Goal: Task Accomplishment & Management: Manage account settings

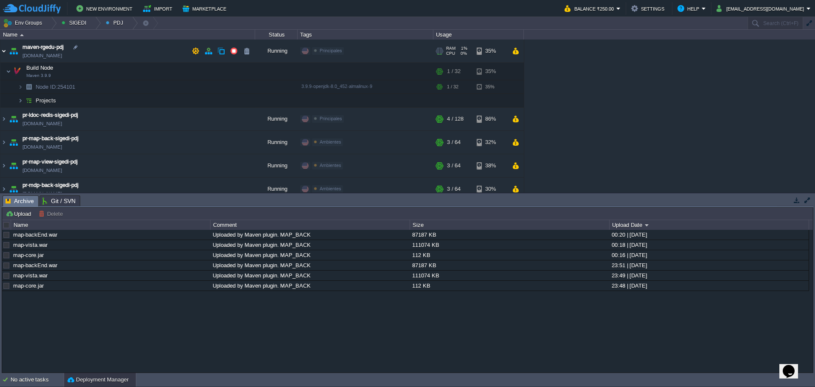
click at [3, 52] on img at bounding box center [3, 50] width 7 height 23
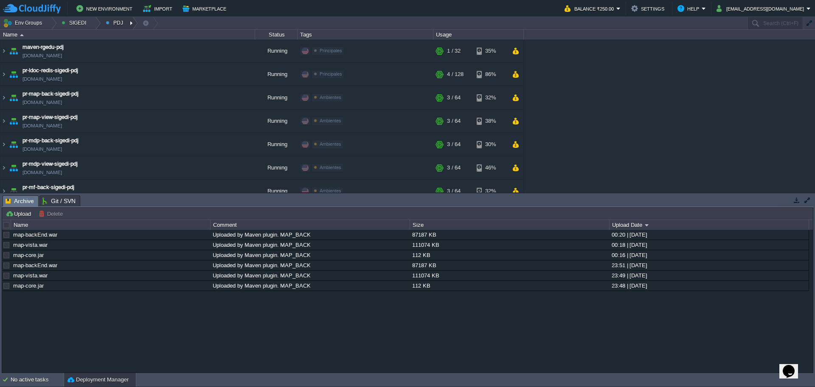
click at [127, 24] on div at bounding box center [131, 23] width 11 height 12
click at [130, 40] on link "Ambientes" at bounding box center [125, 35] width 48 height 9
click at [235, 52] on button "button" at bounding box center [234, 51] width 8 height 8
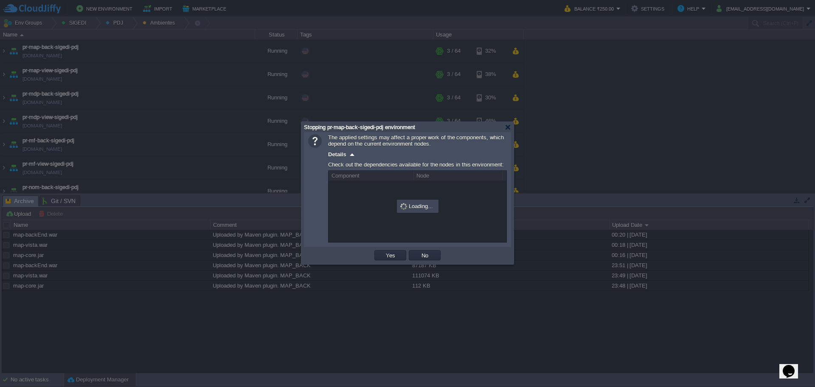
click at [382, 260] on td "Yes" at bounding box center [390, 255] width 32 height 10
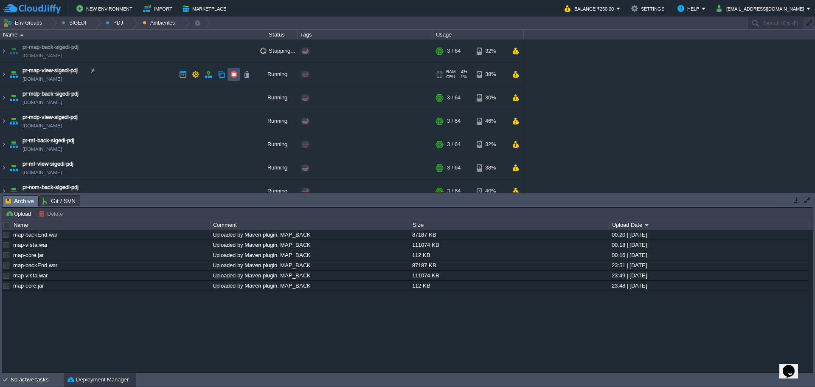
click at [237, 78] on button "button" at bounding box center [234, 74] width 8 height 8
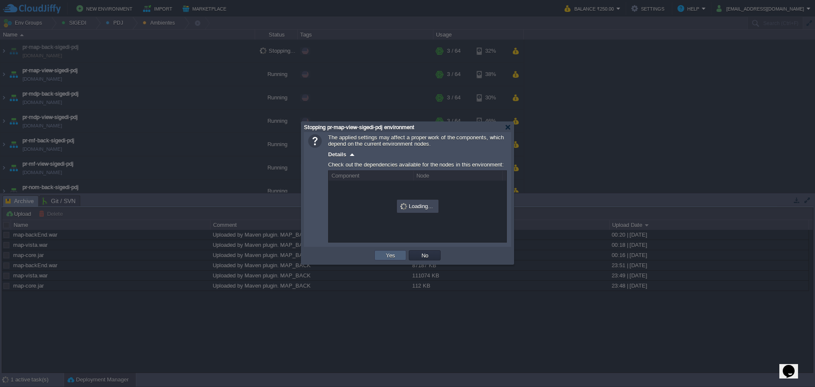
click at [379, 255] on td "Yes" at bounding box center [390, 255] width 32 height 10
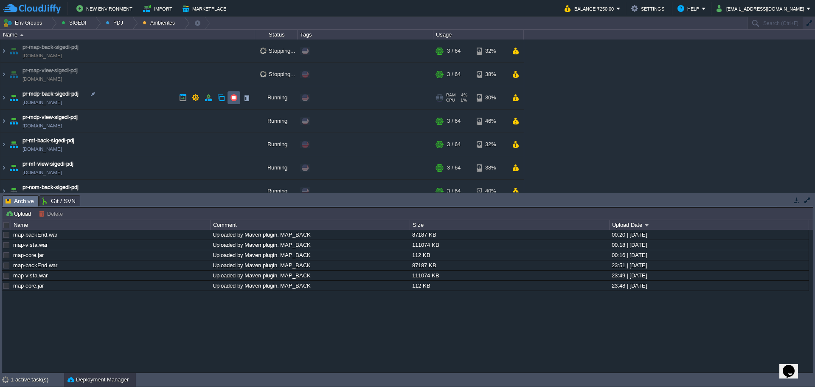
click at [235, 98] on button "button" at bounding box center [234, 98] width 8 height 8
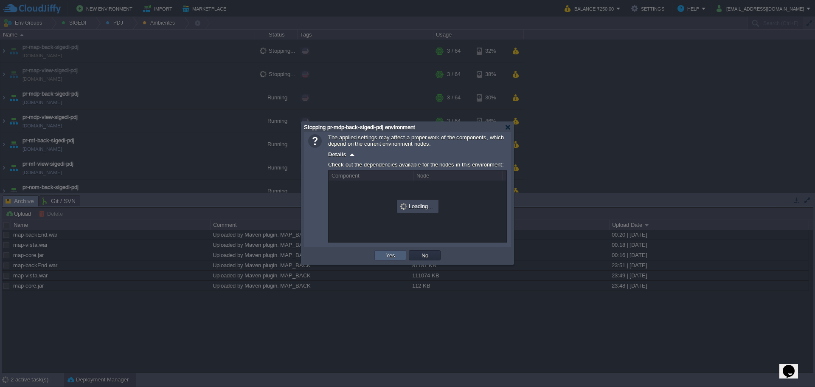
click at [386, 260] on td "Yes" at bounding box center [390, 255] width 32 height 10
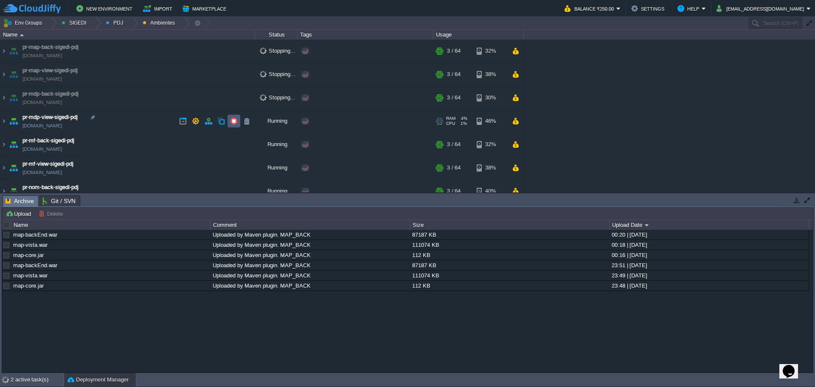
drag, startPoint x: 239, startPoint y: 116, endPoint x: 237, endPoint y: 121, distance: 4.6
click at [238, 117] on td at bounding box center [234, 121] width 13 height 13
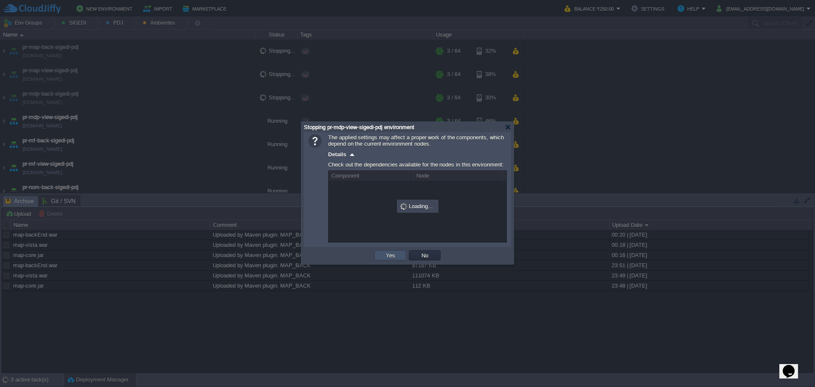
drag, startPoint x: 394, startPoint y: 253, endPoint x: 298, endPoint y: 219, distance: 101.4
click at [393, 253] on button "Yes" at bounding box center [390, 255] width 14 height 8
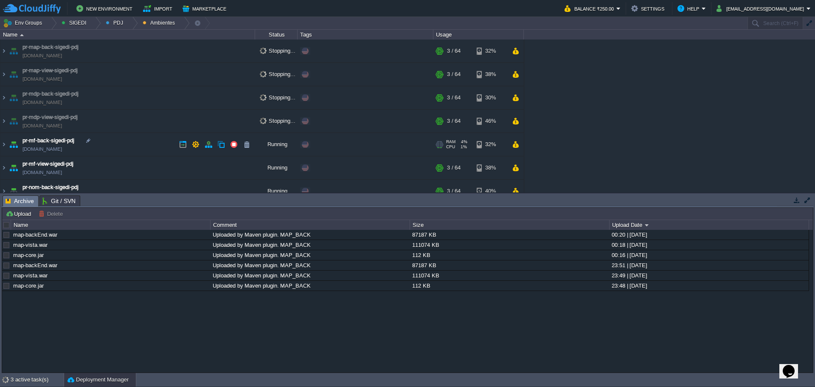
click at [233, 138] on td "pr-mf-back-sigedi-pdj [DOMAIN_NAME]" at bounding box center [127, 144] width 255 height 23
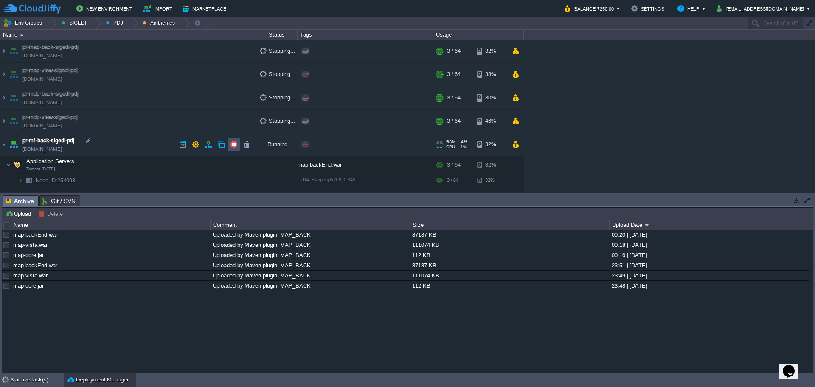
click at [236, 148] on button "button" at bounding box center [234, 144] width 8 height 8
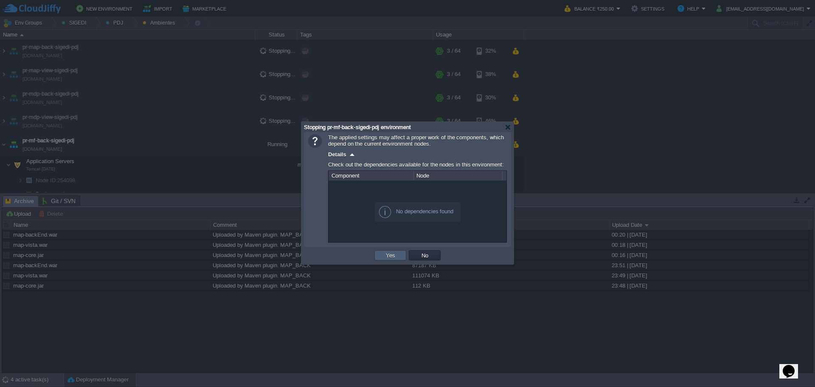
click at [387, 253] on button "Yes" at bounding box center [390, 255] width 14 height 8
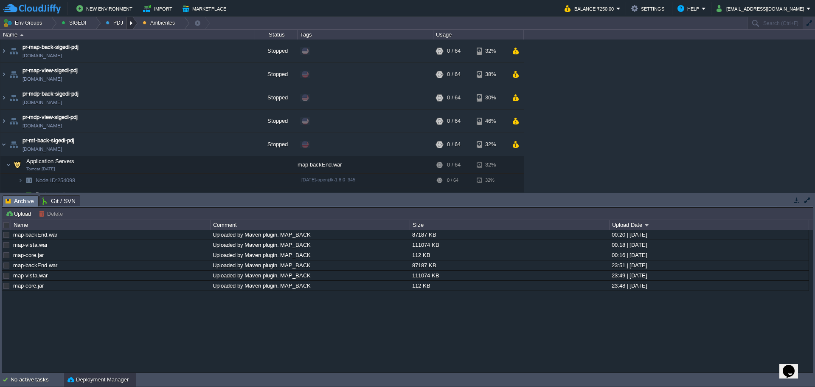
click at [126, 25] on div at bounding box center [131, 23] width 11 height 12
click at [125, 46] on span "Principales" at bounding box center [125, 46] width 27 height 6
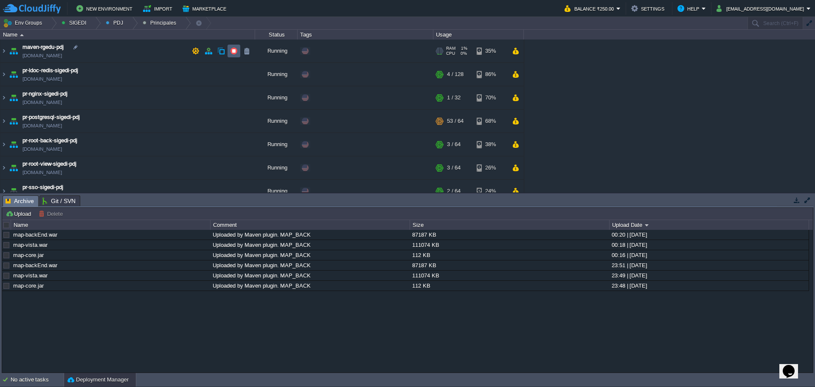
click at [232, 52] on button "button" at bounding box center [234, 51] width 8 height 8
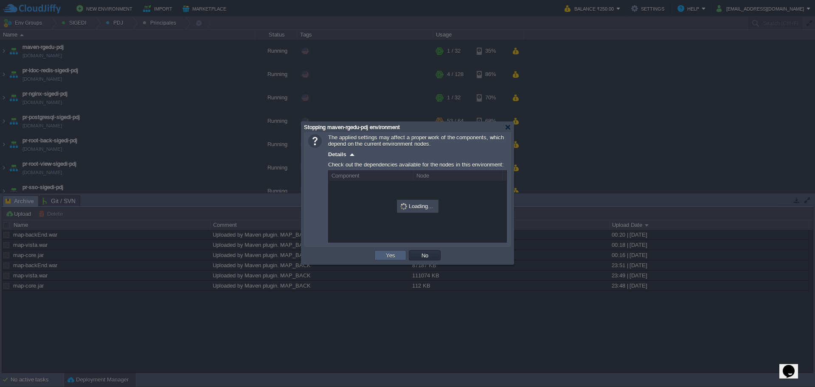
click at [396, 256] on button "Yes" at bounding box center [390, 255] width 14 height 8
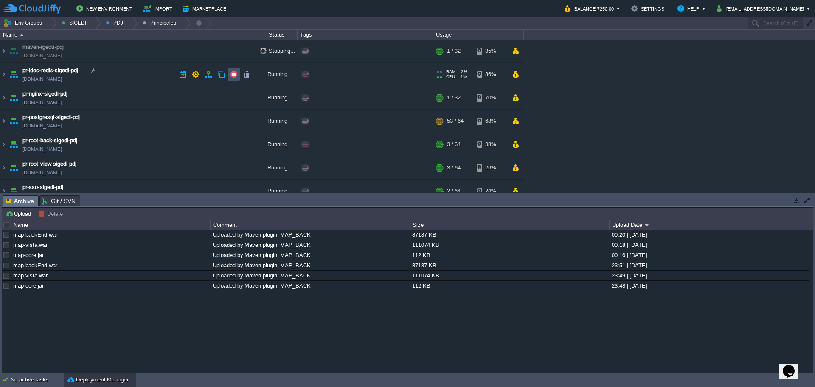
click at [234, 73] on button "button" at bounding box center [234, 74] width 8 height 8
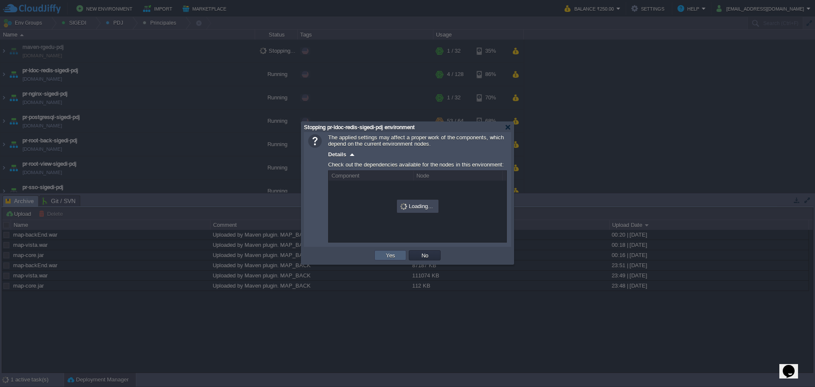
click at [383, 259] on td "Yes" at bounding box center [390, 255] width 32 height 10
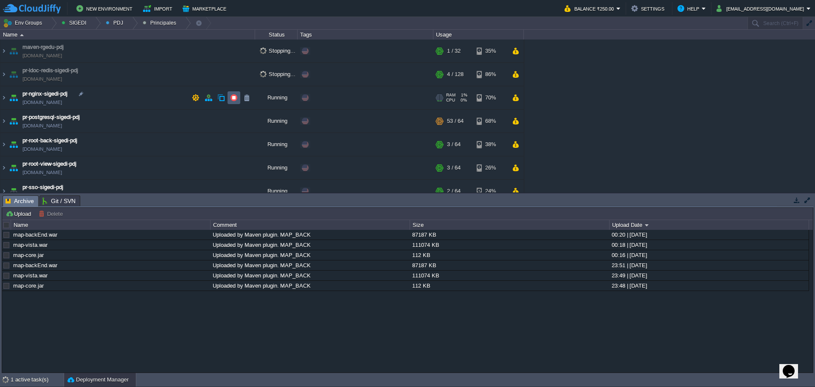
click at [235, 96] on button "button" at bounding box center [234, 98] width 8 height 8
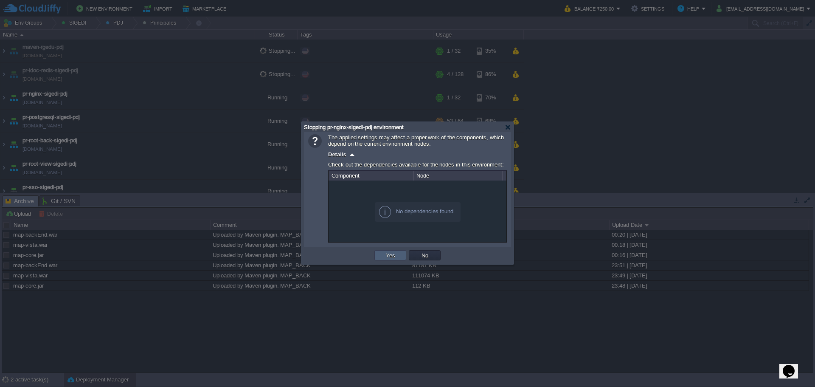
click at [396, 254] on button "Yes" at bounding box center [390, 255] width 14 height 8
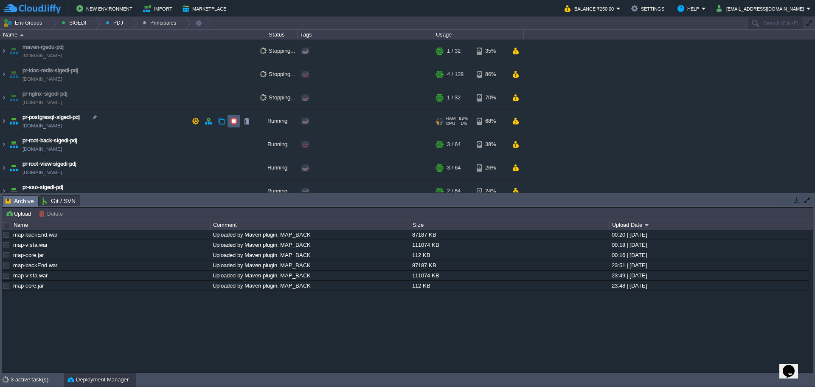
click at [236, 121] on button "button" at bounding box center [234, 121] width 8 height 8
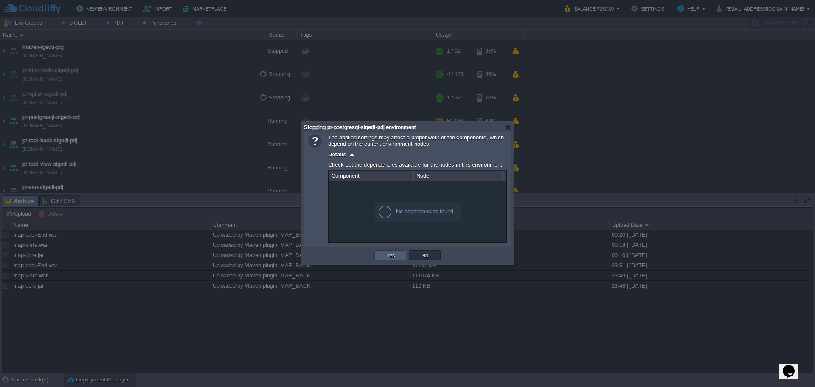
drag, startPoint x: 397, startPoint y: 259, endPoint x: 343, endPoint y: 235, distance: 59.3
click at [396, 259] on button "Yes" at bounding box center [390, 255] width 14 height 8
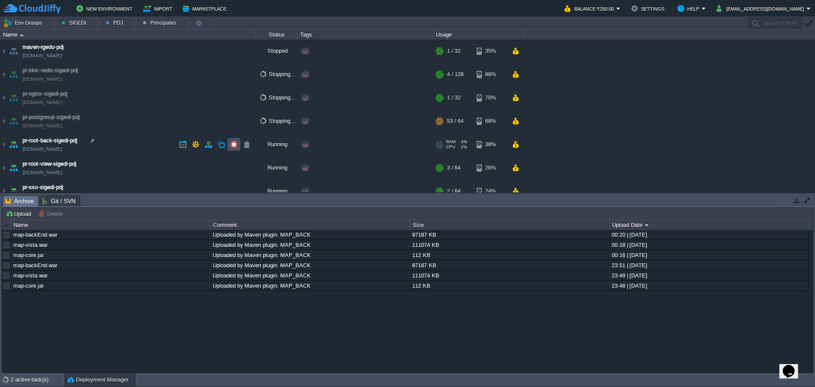
click at [230, 144] on button "button" at bounding box center [234, 144] width 8 height 8
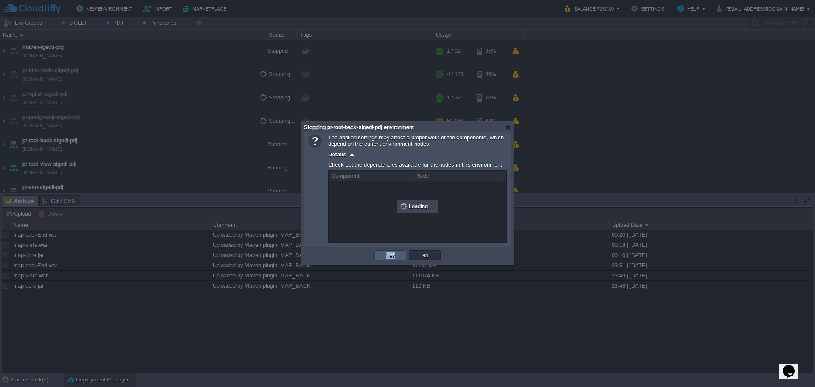
click at [386, 259] on td "Yes" at bounding box center [390, 255] width 32 height 10
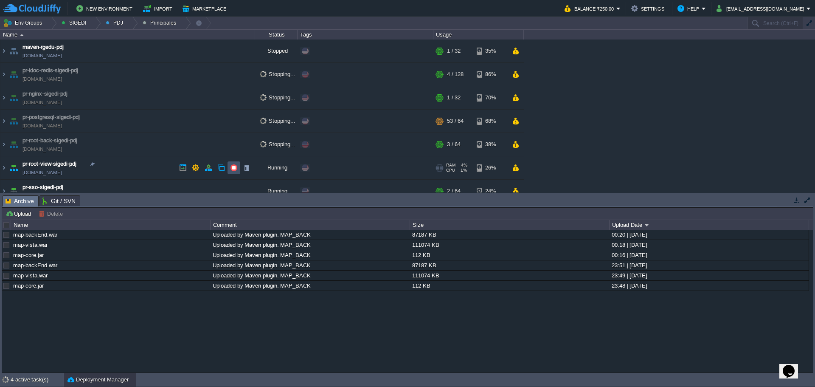
click at [232, 169] on button "button" at bounding box center [234, 168] width 8 height 8
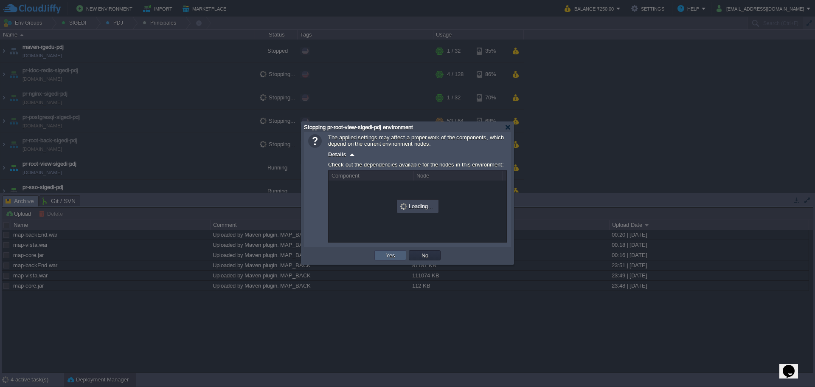
click at [387, 253] on td "Yes" at bounding box center [390, 255] width 32 height 10
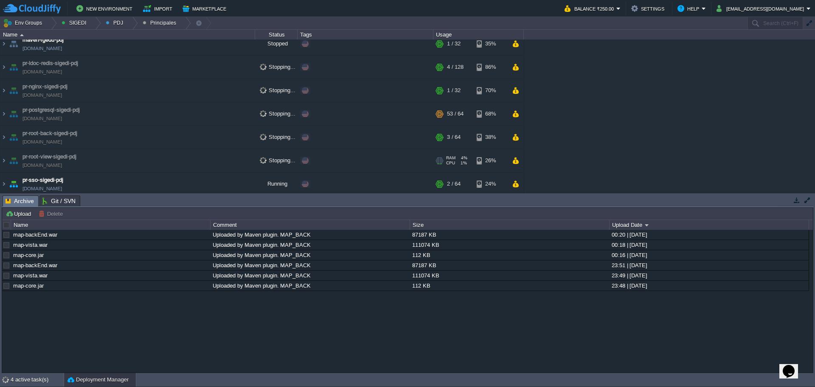
scroll to position [11, 0]
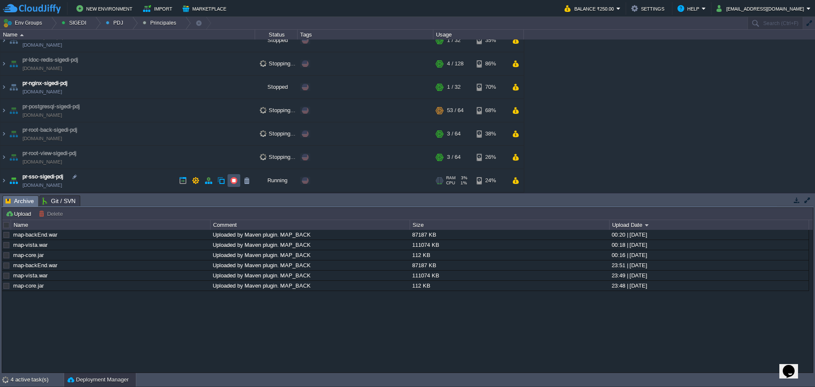
click at [231, 183] on button "button" at bounding box center [234, 181] width 8 height 8
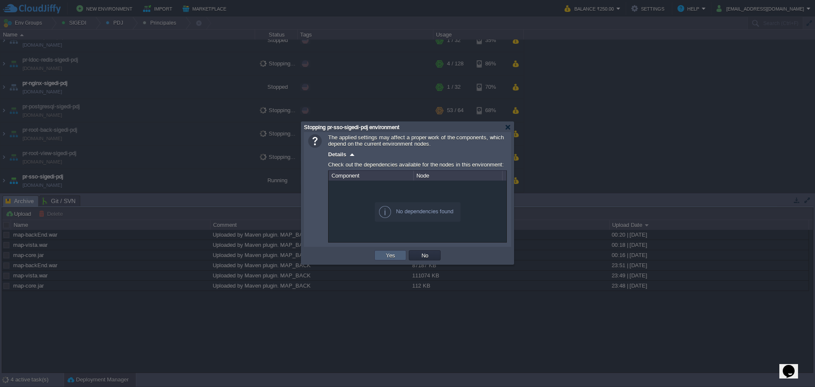
click at [391, 257] on button "Yes" at bounding box center [390, 255] width 14 height 8
